Goal: Task Accomplishment & Management: Use online tool/utility

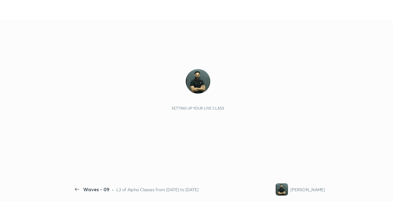
scroll to position [2, 0]
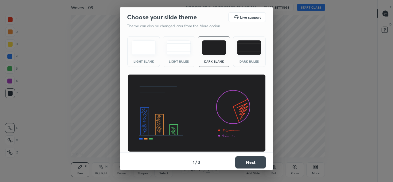
click at [252, 57] on div "Dark Ruled" at bounding box center [249, 51] width 33 height 31
click at [259, 162] on button "Next" at bounding box center [250, 162] width 31 height 12
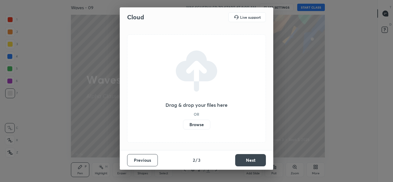
click at [191, 125] on label "Browse" at bounding box center [196, 125] width 27 height 10
click at [183, 125] on input "Browse" at bounding box center [183, 125] width 0 height 10
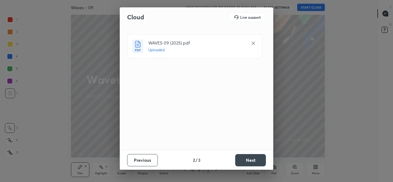
click at [246, 163] on button "Next" at bounding box center [250, 160] width 31 height 12
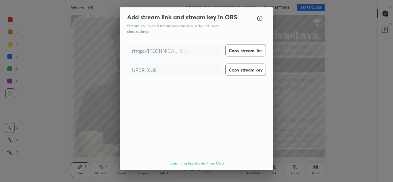
click at [251, 175] on button "Done" at bounding box center [250, 181] width 31 height 12
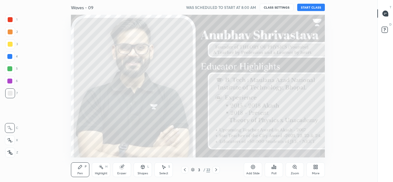
click at [307, 7] on button "START CLASS" at bounding box center [311, 7] width 28 height 7
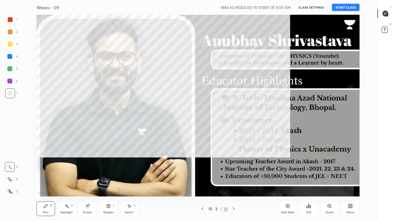
scroll to position [182, 357]
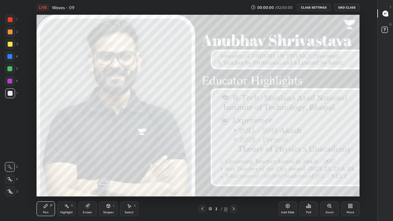
click at [348, 182] on icon at bounding box center [350, 206] width 5 height 5
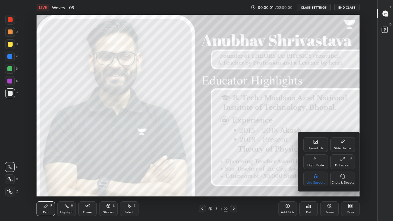
click at [339, 179] on div "Chats & Doubts" at bounding box center [343, 179] width 25 height 15
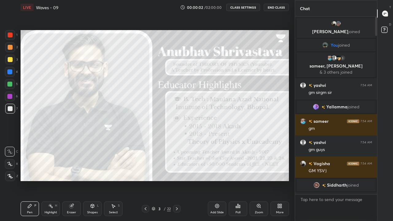
scroll to position [30547, 30459]
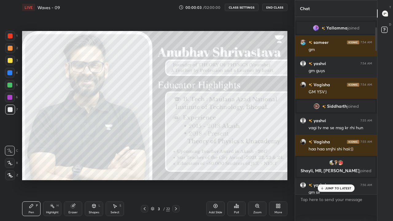
click at [326, 182] on p "JUMP TO LATEST" at bounding box center [338, 189] width 26 height 4
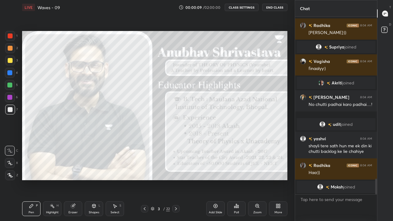
scroll to position [1859, 0]
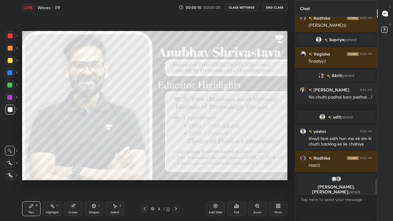
click at [279, 182] on icon at bounding box center [280, 207] width 2 height 2
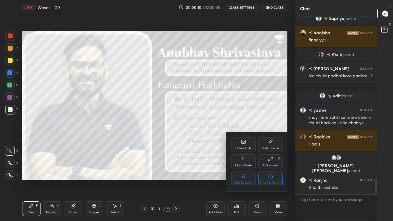
scroll to position [1778, 0]
click at [271, 181] on div "Chats & Doubts" at bounding box center [271, 182] width 22 height 3
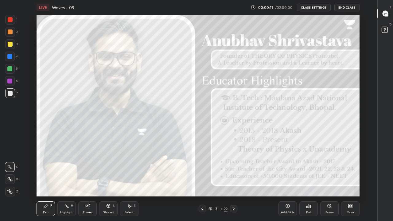
scroll to position [0, 0]
click at [347, 182] on div "More" at bounding box center [350, 209] width 18 height 15
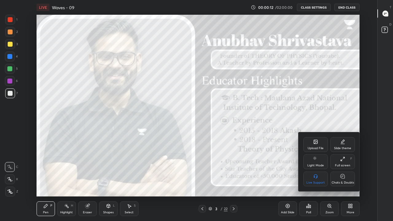
click at [340, 179] on div "Chats & Doubts" at bounding box center [343, 179] width 25 height 15
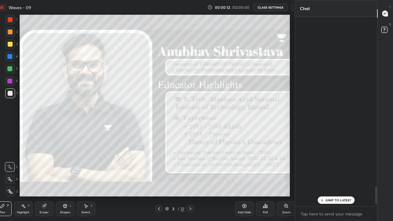
scroll to position [2, 2]
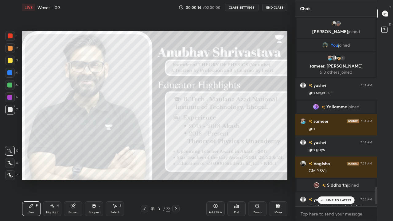
click at [323, 182] on icon at bounding box center [322, 201] width 4 height 4
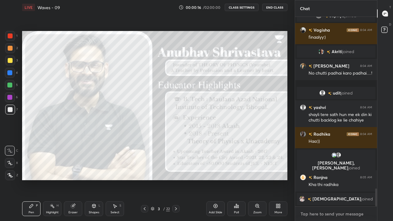
type textarea "x"
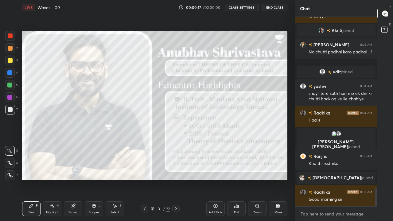
paste textarea "TG = [URL][DOMAIN_NAME]"
type textarea "TG = [URL][DOMAIN_NAME]"
type textarea "x"
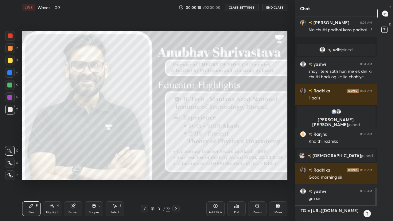
type textarea "TG = [URL][DOMAIN_NAME]"
click at [367, 182] on icon at bounding box center [367, 213] width 5 height 5
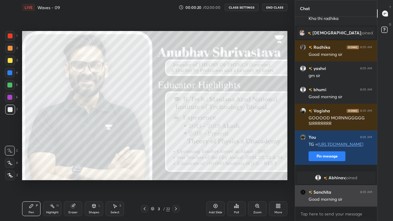
click at [322, 182] on div "[PERSON_NAME] 8:05 AM Good morning sir" at bounding box center [336, 195] width 82 height 21
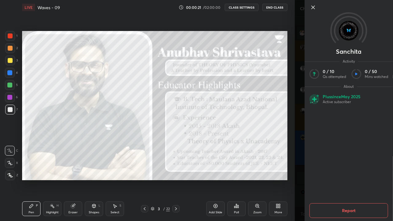
click at [288, 175] on div "8 : 5 : 13 Setting up your live class" at bounding box center [155, 106] width 270 height 182
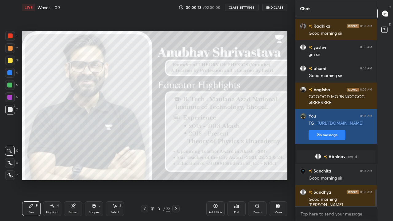
click at [321, 140] on button "Pin message" at bounding box center [327, 135] width 37 height 10
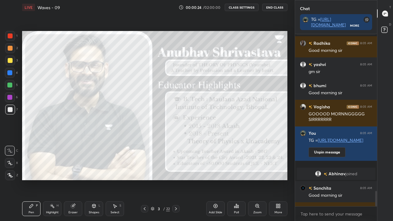
click at [277, 182] on div "More" at bounding box center [278, 209] width 18 height 15
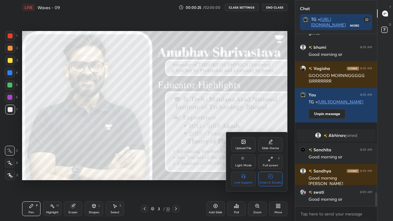
click at [267, 180] on div "Chats & Doubts" at bounding box center [270, 179] width 25 height 15
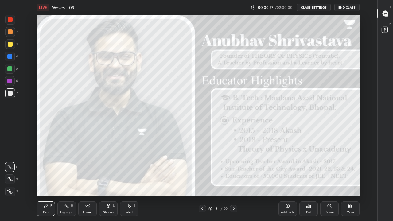
click at [11, 182] on icon at bounding box center [10, 192] width 5 height 4
click at [51, 182] on div "Pen P" at bounding box center [46, 209] width 18 height 15
click at [52, 182] on div "Pen P" at bounding box center [46, 209] width 18 height 15
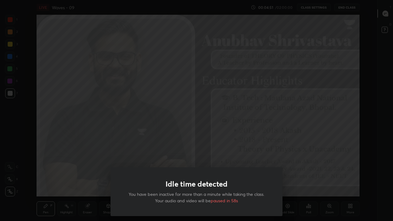
click at [77, 156] on div "Idle time detected You have been inactive for more than a minute while taking t…" at bounding box center [196, 110] width 393 height 221
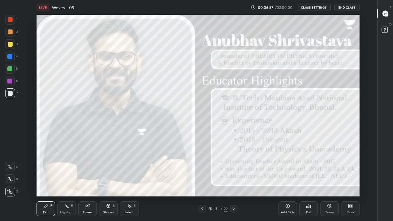
click at [234, 182] on icon at bounding box center [233, 208] width 5 height 5
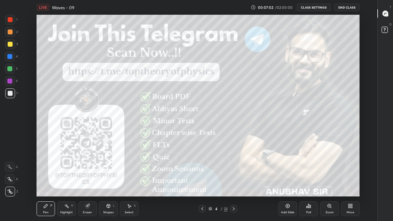
click at [234, 182] on icon at bounding box center [233, 208] width 5 height 5
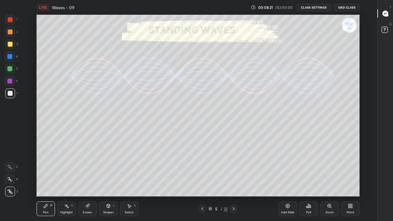
click at [66, 182] on div "Highlight H" at bounding box center [66, 209] width 18 height 15
click at [48, 182] on div "Pen P" at bounding box center [46, 209] width 18 height 15
click at [233, 182] on icon at bounding box center [233, 208] width 5 height 5
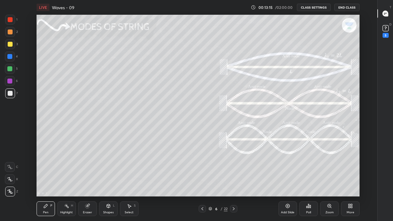
click at [140, 182] on div "Pen P Highlight H Eraser Shapes L Select S 6 / 22 Add Slide Poll Zoom More" at bounding box center [198, 209] width 323 height 25
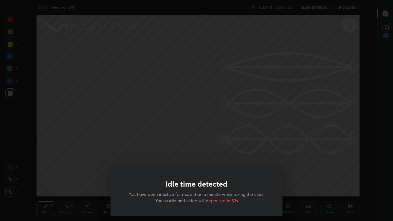
click at [226, 144] on div "Idle time detected You have been inactive for more than a minute while taking t…" at bounding box center [196, 110] width 393 height 221
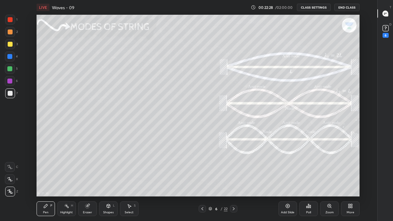
click at [233, 182] on icon at bounding box center [233, 208] width 5 height 5
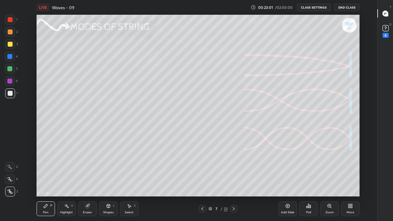
click at [65, 182] on div "Highlight" at bounding box center [66, 212] width 13 height 3
click at [46, 182] on div "Pen P" at bounding box center [46, 209] width 18 height 15
click at [89, 182] on icon at bounding box center [87, 206] width 5 height 5
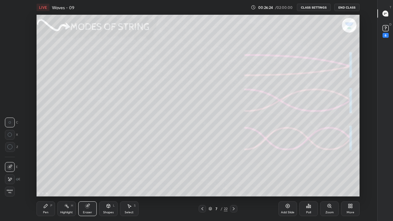
click at [45, 182] on div "Pen P" at bounding box center [46, 209] width 18 height 15
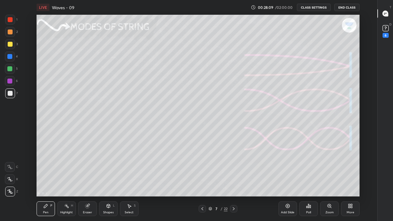
click at [287, 182] on icon at bounding box center [288, 206] width 4 height 4
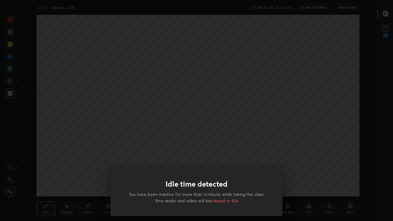
click at [72, 146] on div "Idle time detected You have been inactive for more than a minute while taking t…" at bounding box center [196, 110] width 393 height 221
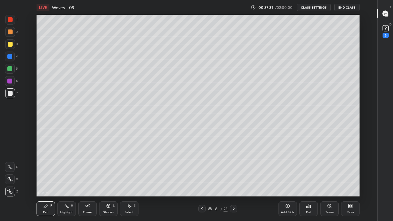
click at [10, 182] on div at bounding box center [10, 192] width 10 height 10
click at [348, 182] on icon at bounding box center [350, 206] width 5 height 5
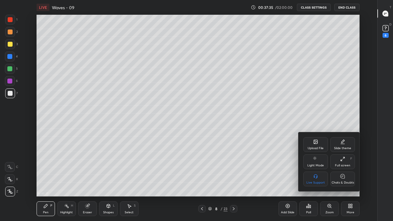
click at [340, 163] on div "Full screen F" at bounding box center [343, 162] width 25 height 15
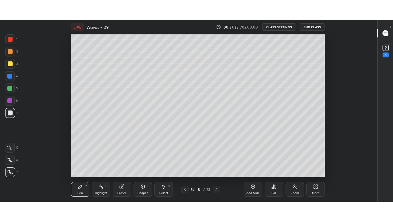
scroll to position [30586, 30372]
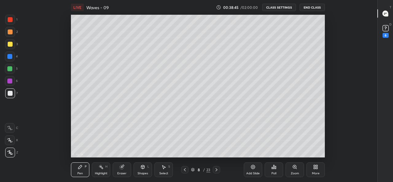
click at [123, 171] on div "Eraser" at bounding box center [122, 170] width 18 height 15
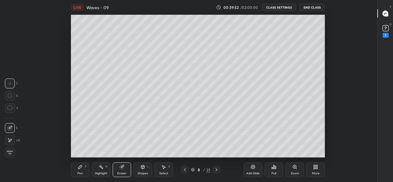
click at [101, 173] on div "Highlight" at bounding box center [101, 173] width 13 height 3
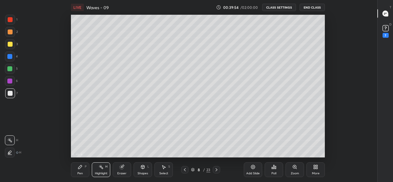
click at [121, 172] on div "Eraser" at bounding box center [121, 173] width 9 height 3
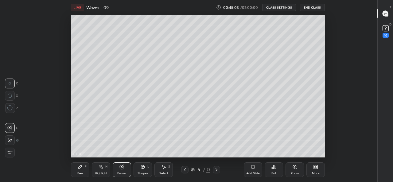
click at [10, 152] on span "Erase all" at bounding box center [9, 153] width 9 height 4
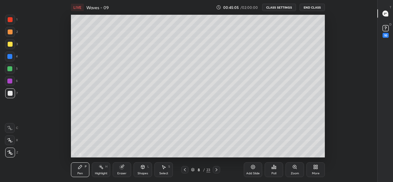
click at [80, 171] on div "Pen P" at bounding box center [80, 170] width 18 height 15
click at [216, 169] on icon at bounding box center [216, 169] width 5 height 5
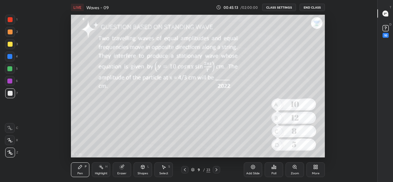
click at [186, 171] on icon at bounding box center [185, 169] width 5 height 5
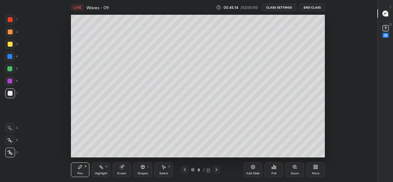
click at [185, 170] on icon at bounding box center [185, 169] width 5 height 5
click at [184, 173] on div at bounding box center [184, 169] width 7 height 7
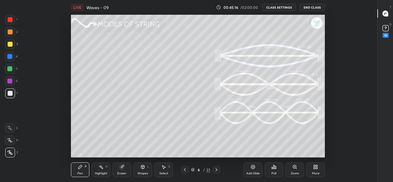
click at [185, 170] on icon at bounding box center [185, 169] width 5 height 5
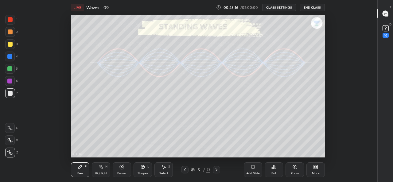
click at [185, 170] on icon at bounding box center [185, 169] width 5 height 5
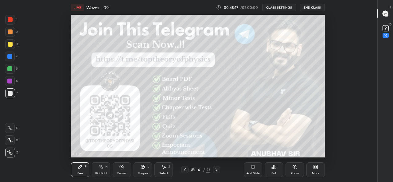
click at [216, 171] on icon at bounding box center [217, 169] width 2 height 3
click at [216, 170] on icon at bounding box center [216, 169] width 5 height 5
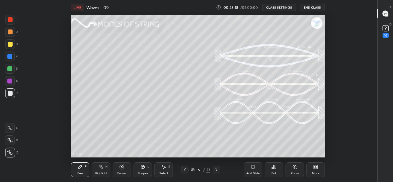
click at [216, 170] on icon at bounding box center [216, 169] width 5 height 5
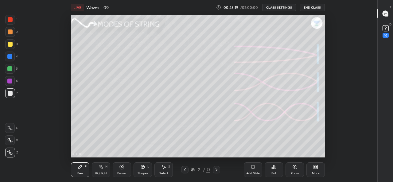
click at [216, 170] on icon at bounding box center [216, 169] width 5 height 5
click at [313, 166] on div "More" at bounding box center [316, 170] width 18 height 15
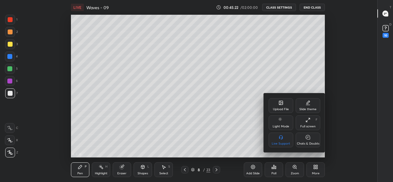
click at [308, 122] on icon at bounding box center [308, 120] width 5 height 5
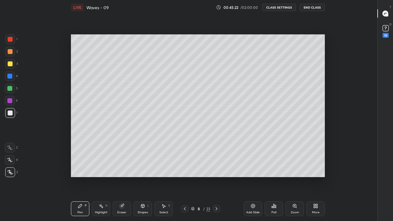
scroll to position [182, 357]
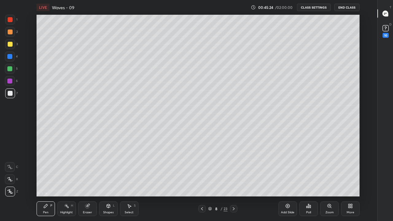
click at [10, 182] on icon at bounding box center [10, 192] width 6 height 4
click at [210, 182] on icon at bounding box center [210, 208] width 3 height 2
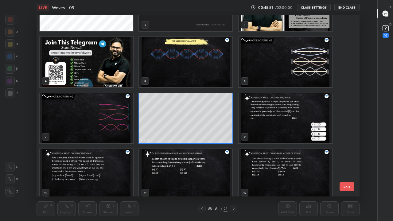
scroll to position [37, 0]
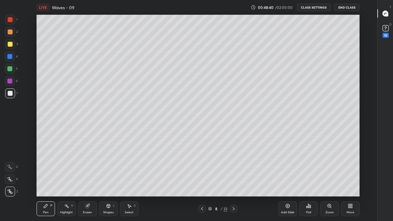
click at [106, 182] on div "Shapes" at bounding box center [108, 212] width 10 height 3
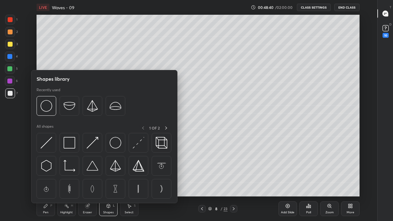
click at [88, 182] on div "Eraser" at bounding box center [87, 212] width 9 height 3
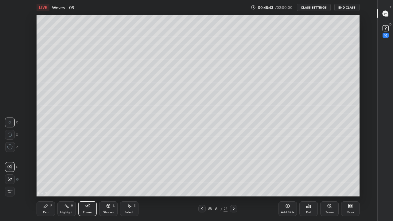
click at [48, 182] on div "Pen P" at bounding box center [46, 209] width 18 height 15
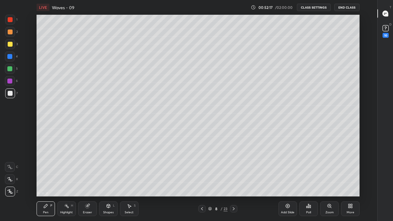
click at [285, 182] on div "Add Slide" at bounding box center [288, 209] width 18 height 15
click at [45, 182] on icon at bounding box center [45, 206] width 5 height 5
click at [11, 182] on icon at bounding box center [10, 192] width 6 height 4
click at [10, 69] on div at bounding box center [9, 68] width 5 height 5
click at [41, 182] on div "Pen P" at bounding box center [46, 209] width 18 height 15
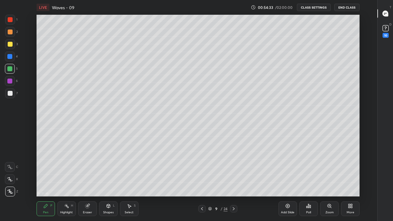
click at [10, 182] on icon at bounding box center [10, 192] width 5 height 4
click at [12, 95] on div at bounding box center [10, 93] width 5 height 5
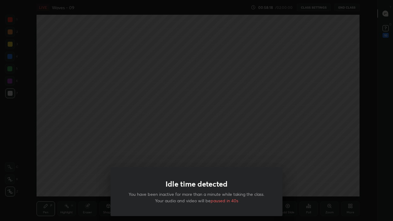
click at [170, 112] on div "Idle time detected You have been inactive for more than a minute while taking t…" at bounding box center [196, 110] width 393 height 221
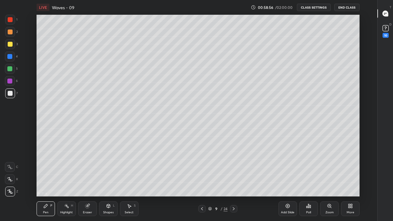
click at [48, 182] on div "Pen P" at bounding box center [46, 209] width 18 height 15
click at [12, 182] on icon at bounding box center [10, 192] width 6 height 4
click at [202, 182] on icon at bounding box center [202, 208] width 5 height 5
click at [234, 182] on icon at bounding box center [233, 208] width 5 height 5
click at [286, 182] on icon at bounding box center [287, 206] width 5 height 5
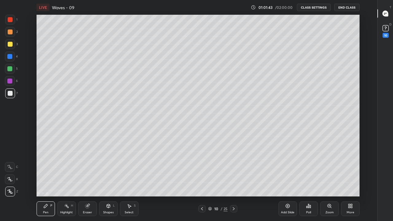
click at [87, 182] on div "Eraser" at bounding box center [87, 209] width 18 height 15
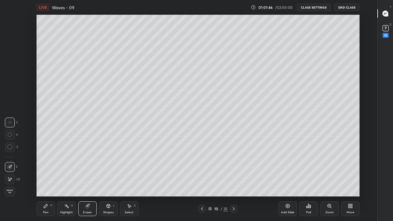
click at [44, 182] on div "Pen" at bounding box center [46, 212] width 6 height 3
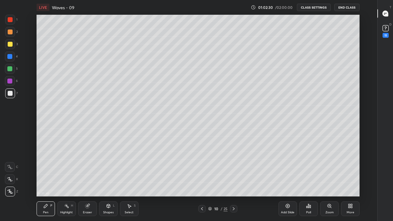
click at [45, 182] on div "Pen" at bounding box center [46, 212] width 6 height 3
click at [11, 182] on icon at bounding box center [10, 192] width 6 height 4
click at [9, 42] on div at bounding box center [10, 44] width 5 height 5
click at [10, 31] on div at bounding box center [10, 31] width 5 height 5
click at [12, 182] on icon at bounding box center [10, 192] width 6 height 4
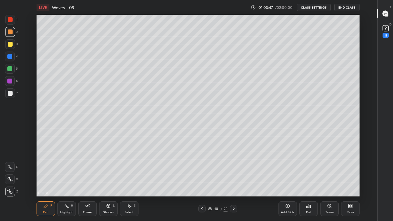
click at [11, 95] on div at bounding box center [10, 93] width 5 height 5
click at [209, 182] on icon at bounding box center [210, 209] width 4 height 4
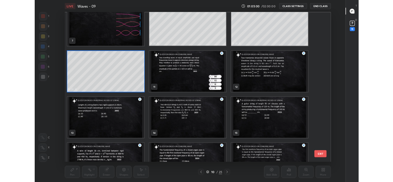
scroll to position [121, 0]
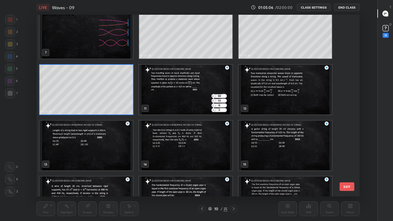
click at [110, 146] on img "grid" at bounding box center [86, 146] width 93 height 50
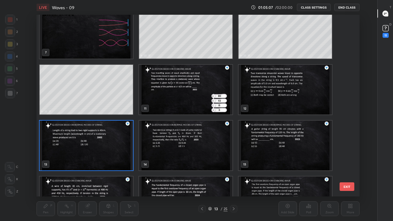
click at [116, 146] on img "grid" at bounding box center [86, 146] width 93 height 50
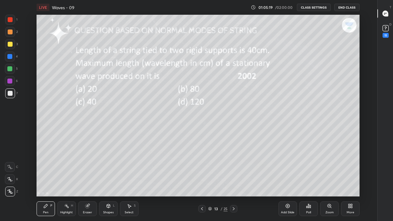
click at [67, 182] on div "Highlight" at bounding box center [66, 212] width 13 height 3
click at [43, 182] on icon at bounding box center [45, 206] width 5 height 5
click at [234, 182] on icon at bounding box center [233, 208] width 5 height 5
click at [86, 182] on div "Eraser" at bounding box center [87, 209] width 18 height 15
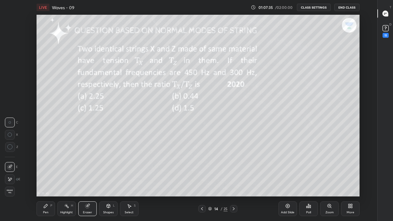
click at [47, 182] on icon at bounding box center [45, 206] width 5 height 5
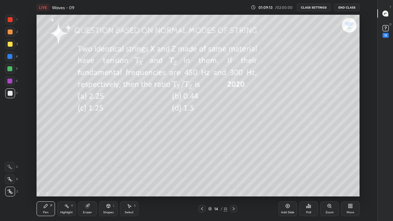
click at [233, 182] on icon at bounding box center [233, 208] width 5 height 5
click at [67, 182] on div "Highlight" at bounding box center [66, 212] width 13 height 3
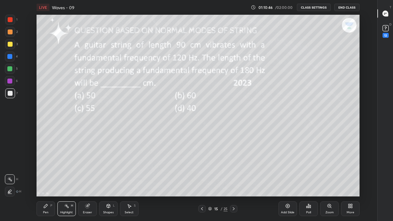
click at [42, 182] on div "Pen P" at bounding box center [46, 209] width 18 height 15
click at [232, 182] on div at bounding box center [233, 208] width 7 height 7
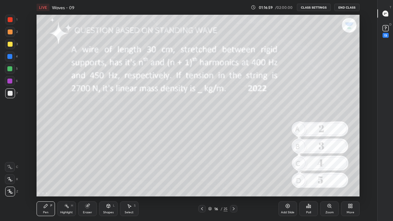
click at [234, 182] on icon at bounding box center [233, 208] width 5 height 5
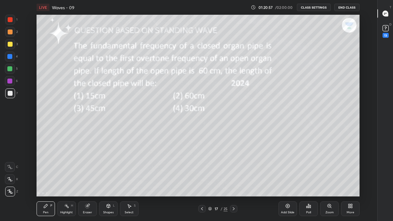
click at [234, 182] on icon at bounding box center [233, 208] width 5 height 5
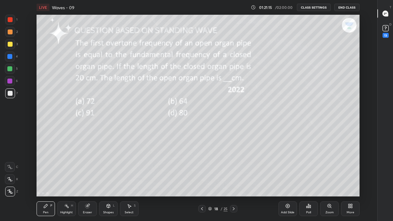
click at [234, 182] on icon at bounding box center [233, 208] width 5 height 5
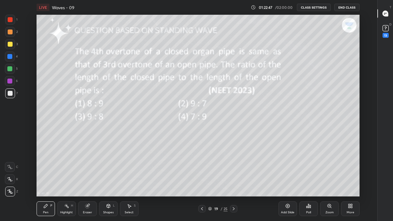
click at [88, 182] on div "Eraser" at bounding box center [87, 212] width 9 height 3
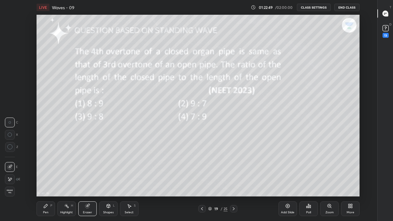
click at [47, 182] on div "Pen P" at bounding box center [46, 209] width 18 height 15
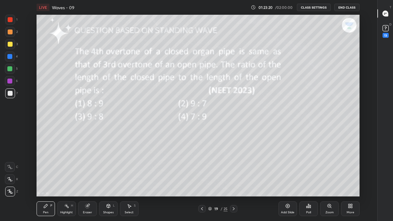
click at [234, 182] on icon at bounding box center [234, 208] width 2 height 3
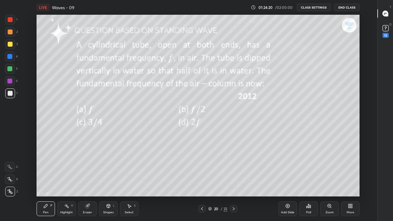
click at [65, 182] on div "Highlight" at bounding box center [66, 212] width 13 height 3
click at [45, 182] on div "Pen P" at bounding box center [46, 209] width 18 height 15
click at [10, 60] on div at bounding box center [10, 57] width 10 height 10
click at [65, 182] on div "Highlight" at bounding box center [66, 212] width 13 height 3
click at [41, 182] on div "Pen P" at bounding box center [46, 209] width 18 height 15
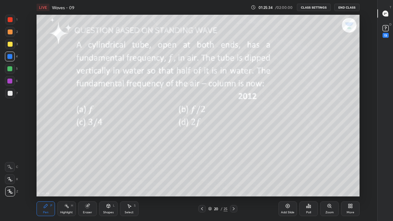
click at [10, 182] on icon at bounding box center [10, 192] width 5 height 4
click at [9, 95] on div at bounding box center [10, 93] width 5 height 5
click at [233, 182] on icon at bounding box center [233, 208] width 5 height 5
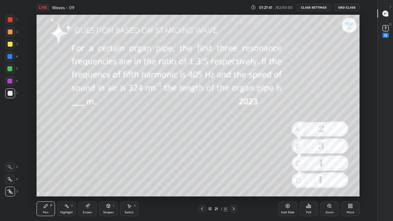
click at [68, 182] on div "Highlight H" at bounding box center [66, 209] width 18 height 15
click at [48, 182] on div "Pen P" at bounding box center [46, 209] width 18 height 15
click at [69, 182] on div "Highlight" at bounding box center [66, 212] width 13 height 3
click at [89, 182] on icon at bounding box center [87, 205] width 3 height 3
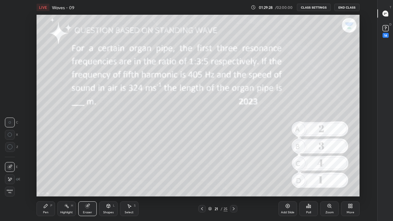
click at [44, 182] on div "Pen P" at bounding box center [46, 209] width 18 height 15
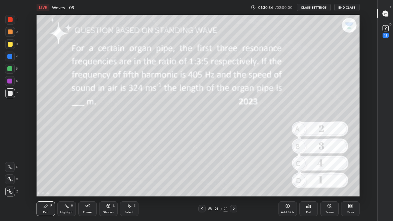
click at [234, 182] on icon at bounding box center [234, 208] width 2 height 3
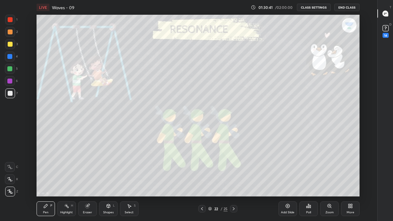
click at [203, 182] on icon at bounding box center [202, 208] width 5 height 5
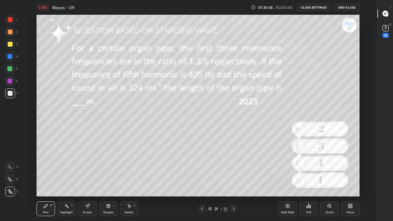
click at [234, 182] on icon at bounding box center [233, 208] width 5 height 5
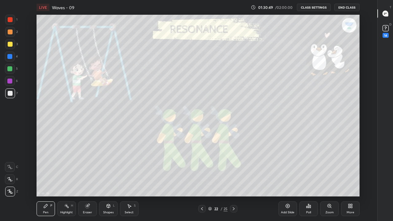
click at [202, 182] on icon at bounding box center [202, 208] width 2 height 3
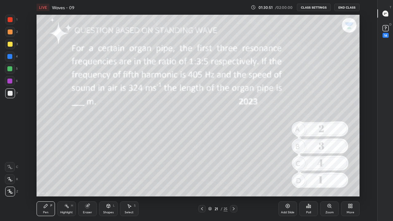
click at [286, 182] on div "Add Slide" at bounding box center [288, 209] width 18 height 15
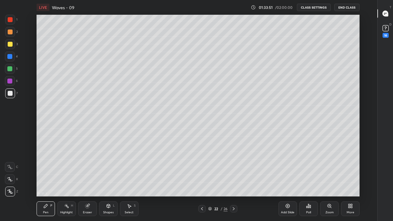
click at [201, 182] on icon at bounding box center [202, 208] width 5 height 5
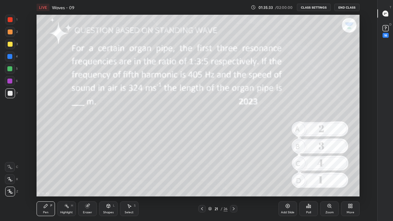
click at [369, 163] on div "9 : 53 : 43 Setting up your live class" at bounding box center [198, 106] width 357 height 182
click at [49, 182] on div "Pen P" at bounding box center [46, 209] width 18 height 15
click at [351, 182] on icon at bounding box center [352, 207] width 2 height 2
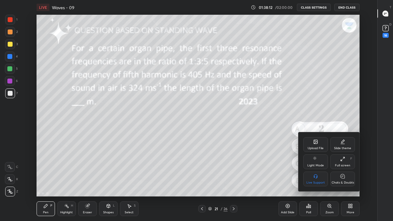
click at [341, 161] on icon at bounding box center [342, 159] width 5 height 5
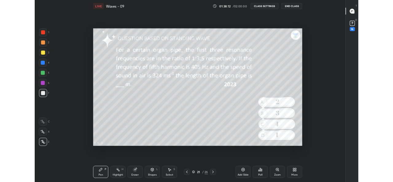
scroll to position [30586, 30372]
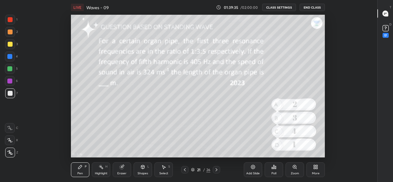
click at [315, 171] on div "More" at bounding box center [316, 170] width 18 height 15
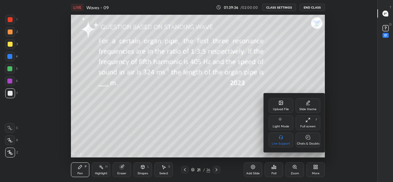
click at [336, 139] on div at bounding box center [196, 91] width 393 height 182
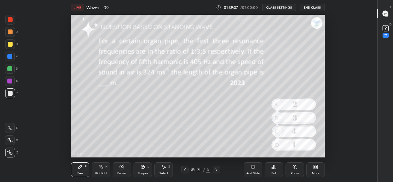
click at [217, 171] on icon at bounding box center [216, 169] width 5 height 5
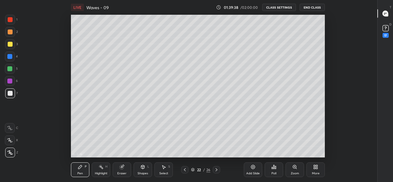
click at [210, 169] on div "26" at bounding box center [208, 170] width 4 height 6
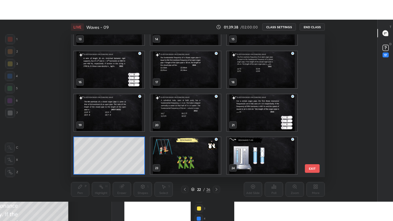
scroll to position [141, 251]
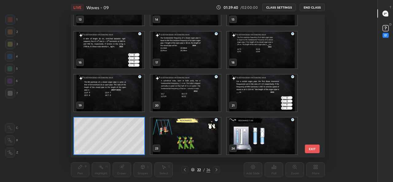
click at [202, 138] on img "grid" at bounding box center [186, 136] width 70 height 37
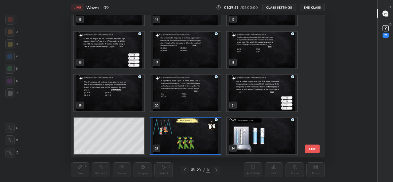
click at [209, 132] on img "grid" at bounding box center [186, 136] width 70 height 37
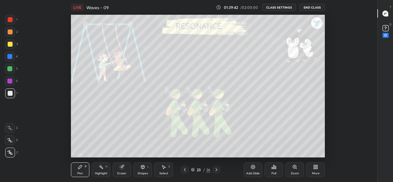
click at [315, 171] on div "More" at bounding box center [316, 170] width 18 height 15
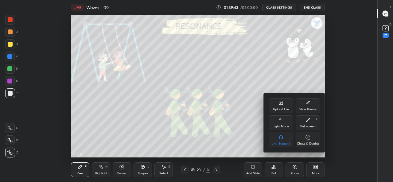
click at [308, 122] on icon at bounding box center [308, 120] width 5 height 5
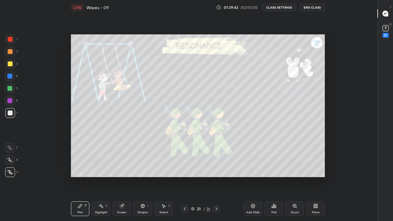
scroll to position [182, 357]
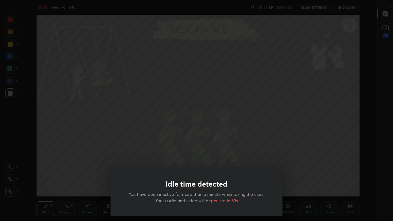
click at [177, 92] on div "Idle time detected You have been inactive for more than a minute while taking t…" at bounding box center [196, 110] width 393 height 221
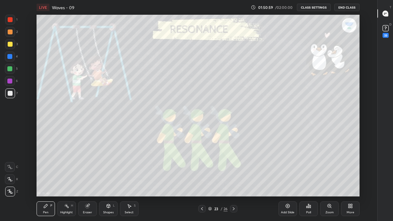
click at [351, 7] on button "End Class" at bounding box center [347, 7] width 25 height 7
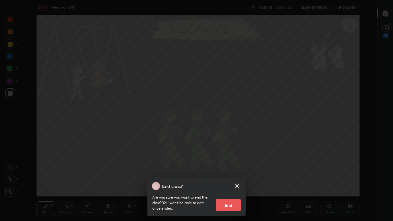
click at [232, 182] on button "End" at bounding box center [228, 205] width 25 height 12
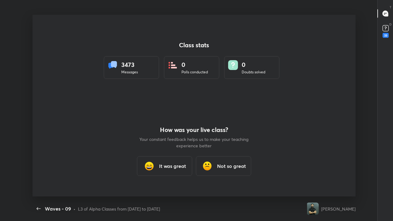
scroll to position [182, 388]
type textarea "x"
click at [37, 182] on icon "button" at bounding box center [38, 208] width 7 height 7
